Goal: Information Seeking & Learning: Learn about a topic

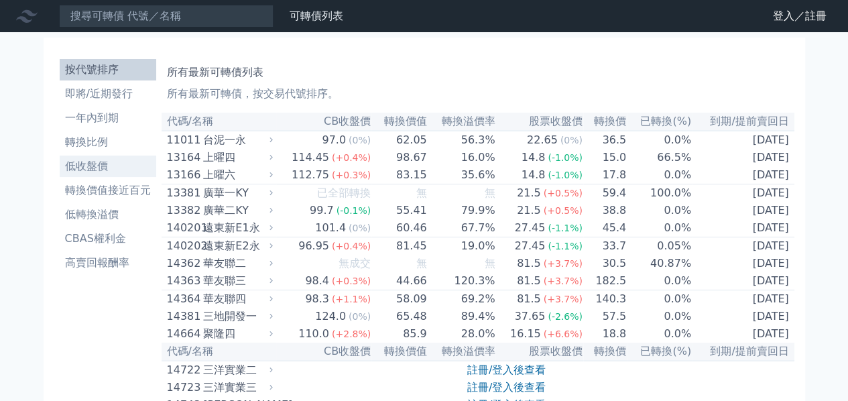
click at [85, 168] on li "低收盤價" at bounding box center [108, 166] width 97 height 16
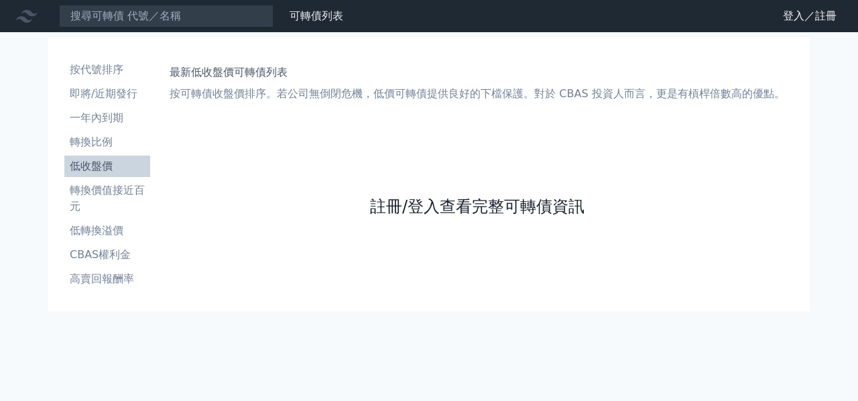
click at [459, 207] on link "註冊/登入查看完整可轉債資訊" at bounding box center [477, 206] width 215 height 21
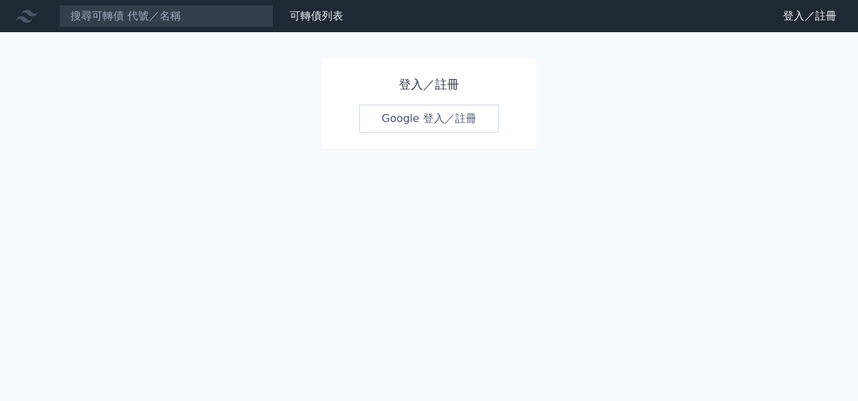
click at [447, 119] on link "Google 登入／註冊" at bounding box center [428, 119] width 139 height 28
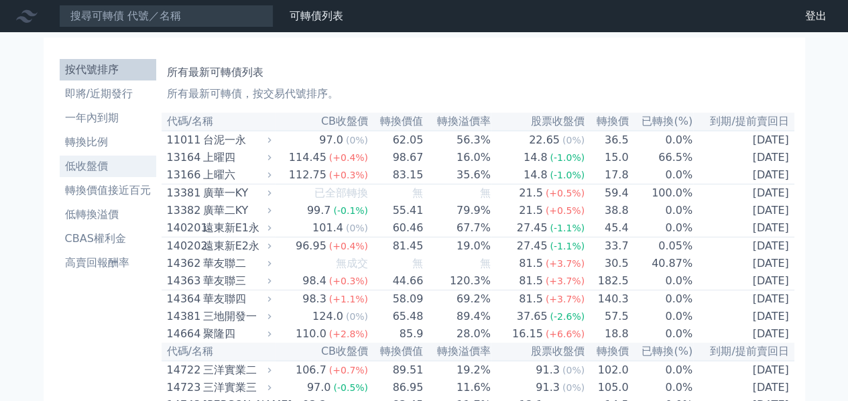
click at [67, 158] on link "低收盤價" at bounding box center [108, 166] width 97 height 21
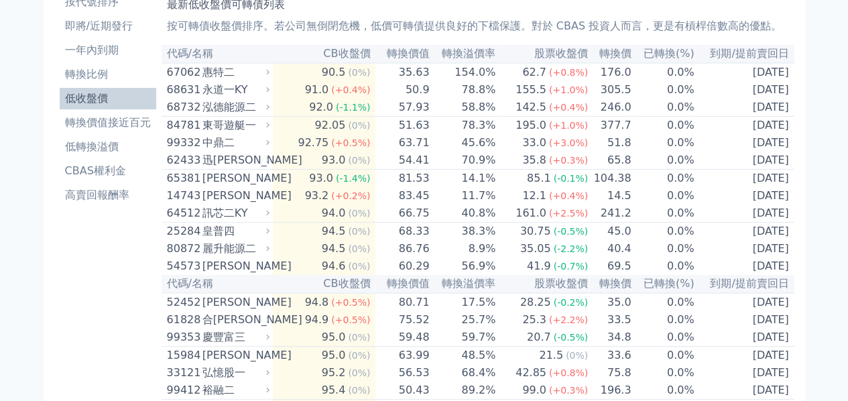
scroll to position [89, 0]
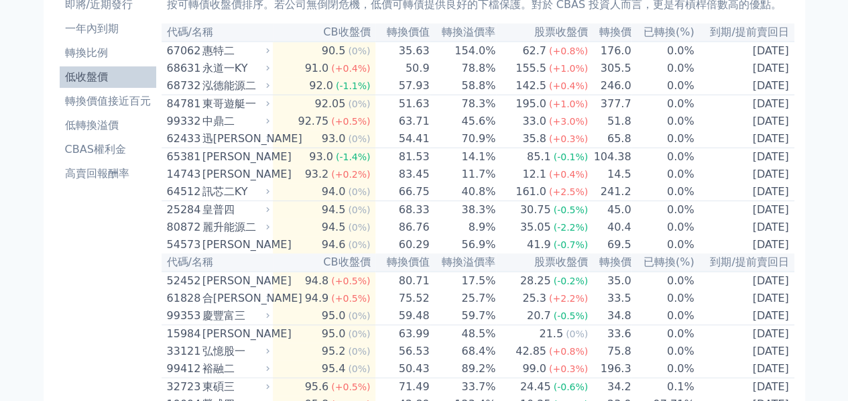
click at [269, 106] on icon at bounding box center [267, 103] width 3 height 5
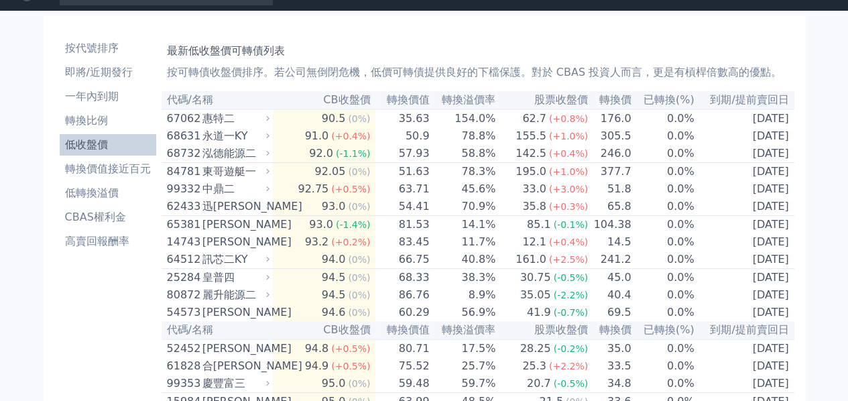
scroll to position [0, 0]
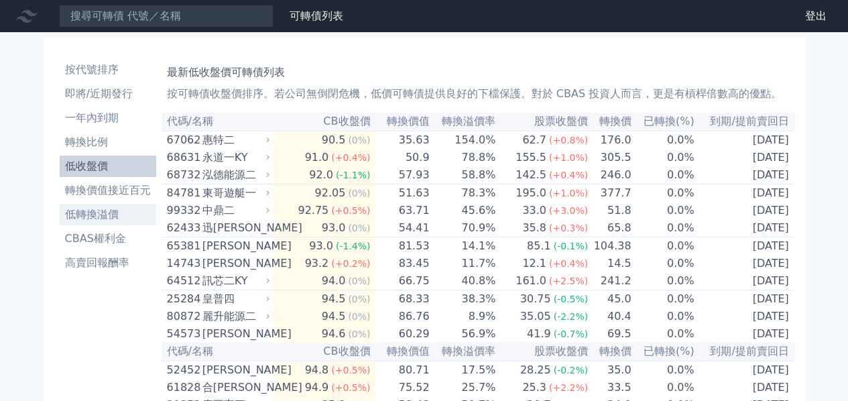
click at [95, 212] on li "低轉換溢價" at bounding box center [108, 214] width 97 height 16
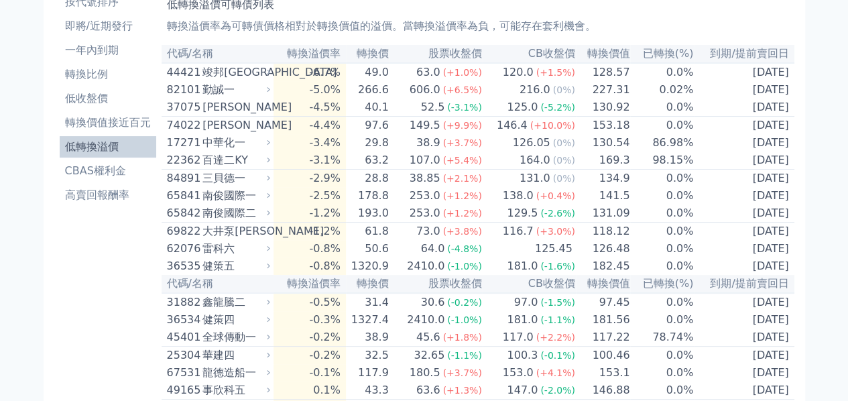
scroll to position [89, 0]
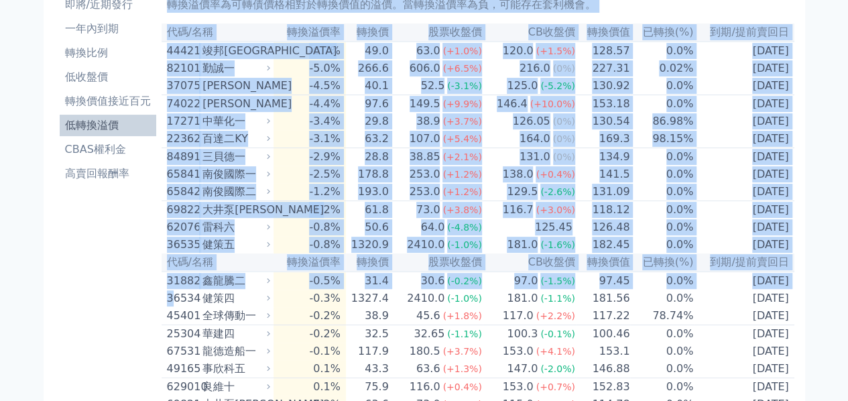
drag, startPoint x: 159, startPoint y: 300, endPoint x: 172, endPoint y: 314, distance: 19.4
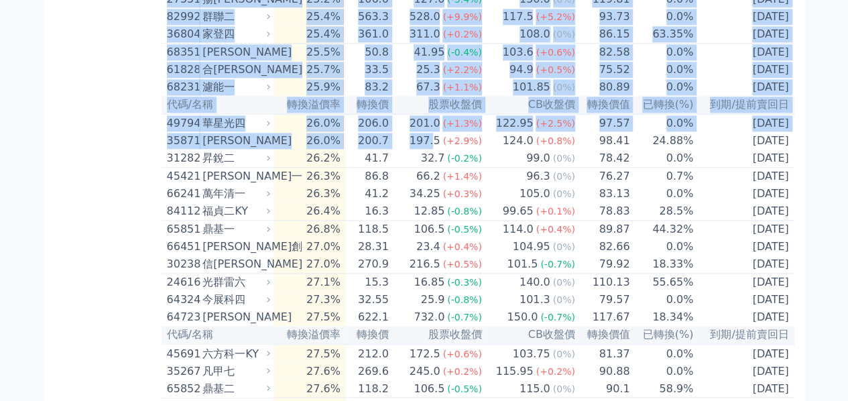
scroll to position [3542, 0]
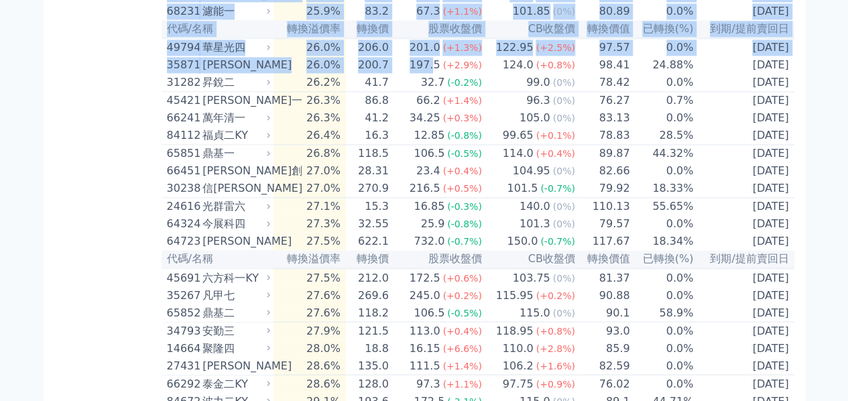
drag, startPoint x: 164, startPoint y: 278, endPoint x: 788, endPoint y: 133, distance: 641.3
click at [788, 133] on table "代碼/名稱 轉換溢價率 轉換價 股票收盤價 CB收盤價 轉換價值 已轉換(%) 到期/提前賣回日 44421 竣邦一KY -6.7% 49.0 63.0 (+…" at bounding box center [478, 400] width 633 height 7659
copy table "lo/ip dolor sit ametc ADipi elit sed(%) do/eiusm 72388 temp -5.8% 04.0 46.0 (-9…"
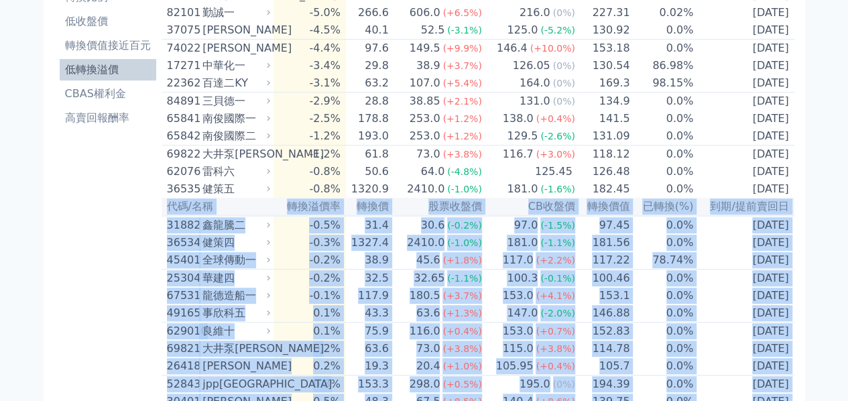
scroll to position [56, 0]
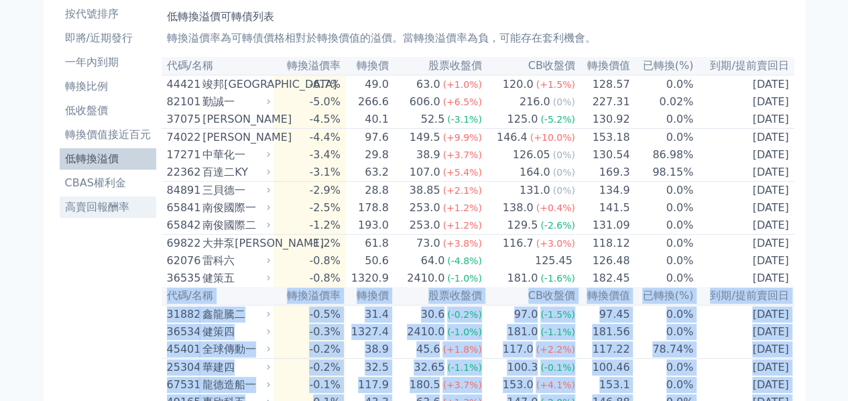
click at [111, 207] on li "高賣回報酬率" at bounding box center [108, 207] width 97 height 16
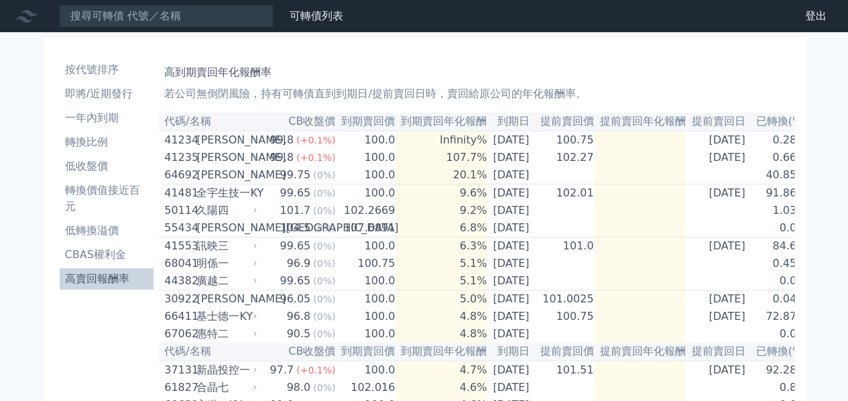
click at [251, 215] on icon at bounding box center [255, 210] width 8 height 8
click at [527, 272] on td "[DATE]" at bounding box center [510, 263] width 47 height 17
drag, startPoint x: 164, startPoint y: 277, endPoint x: 228, endPoint y: 278, distance: 63.7
click at [228, 271] on div "68041 明係一" at bounding box center [207, 263] width 86 height 16
copy div "68041 明係一"
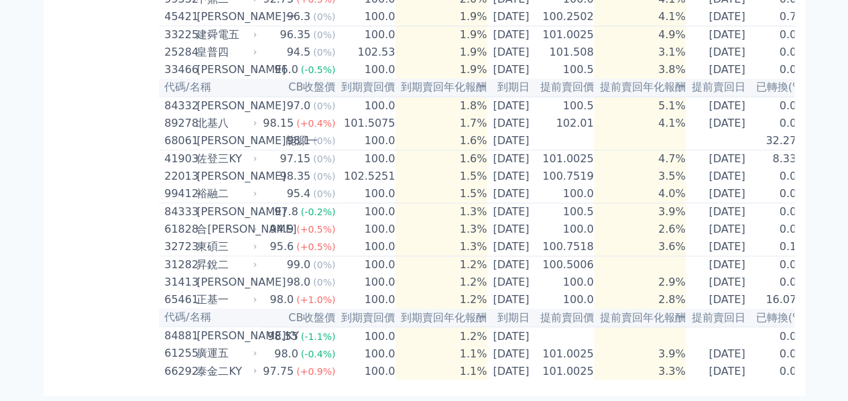
scroll to position [1053, 0]
drag, startPoint x: 161, startPoint y: 76, endPoint x: 223, endPoint y: 80, distance: 61.9
click at [223, 97] on td "84332 弘帆二" at bounding box center [209, 106] width 101 height 18
copy div "84332 弘帆二"
